Goal: Book appointment/travel/reservation

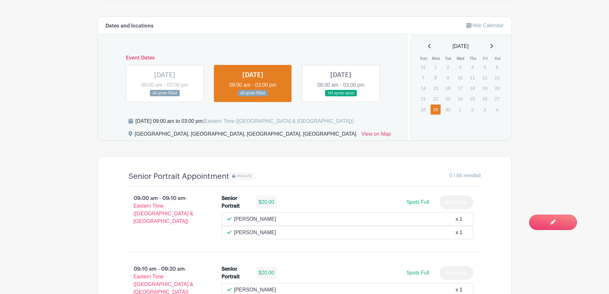
scroll to position [383, 0]
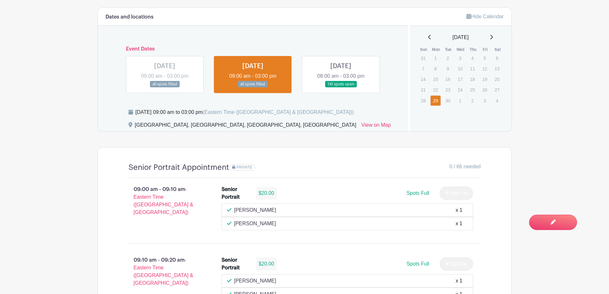
click at [341, 88] on link at bounding box center [341, 88] width 0 height 0
